Goal: Information Seeking & Learning: Understand process/instructions

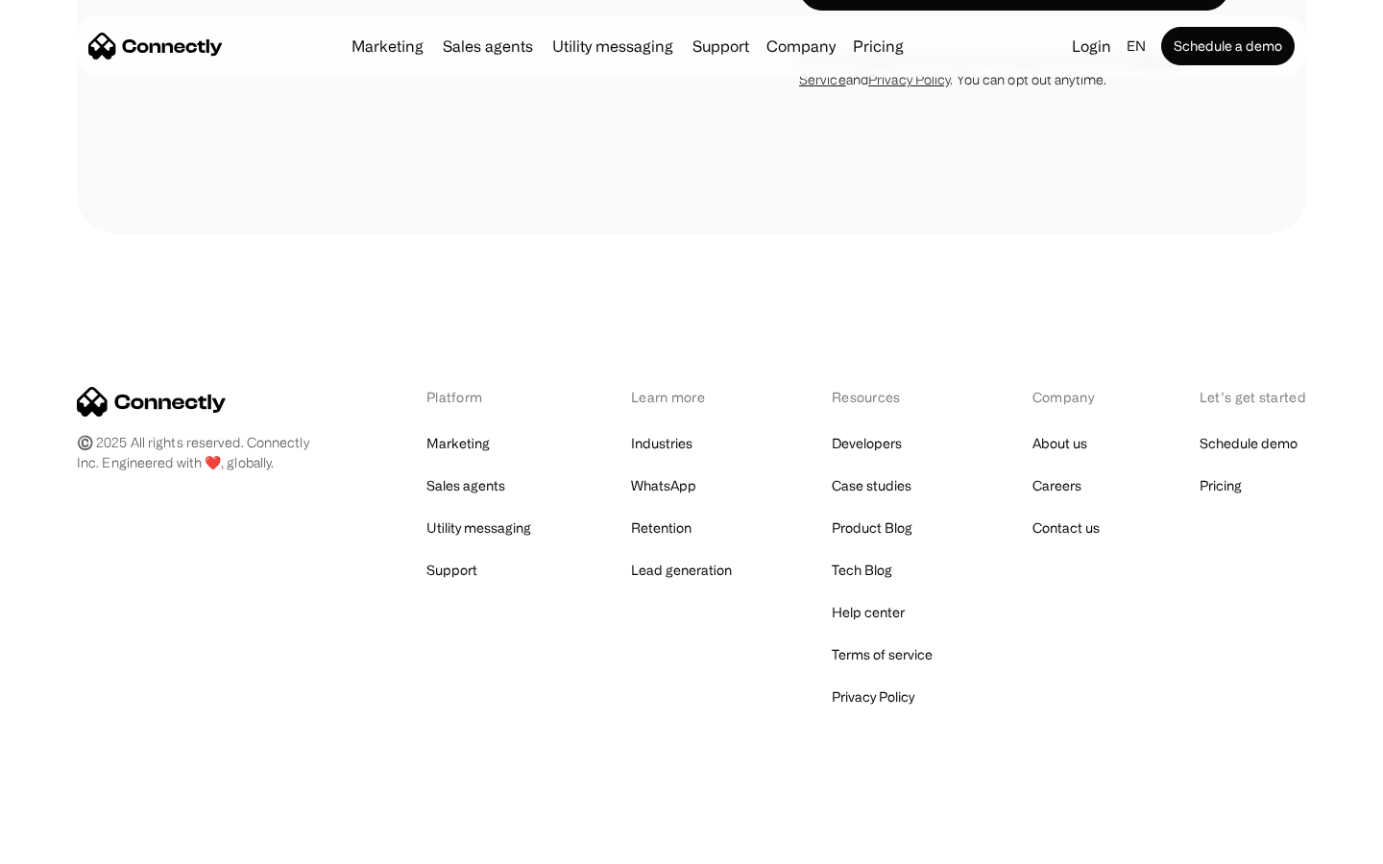
scroll to position [1301, 0]
